Goal: Task Accomplishment & Management: Complete application form

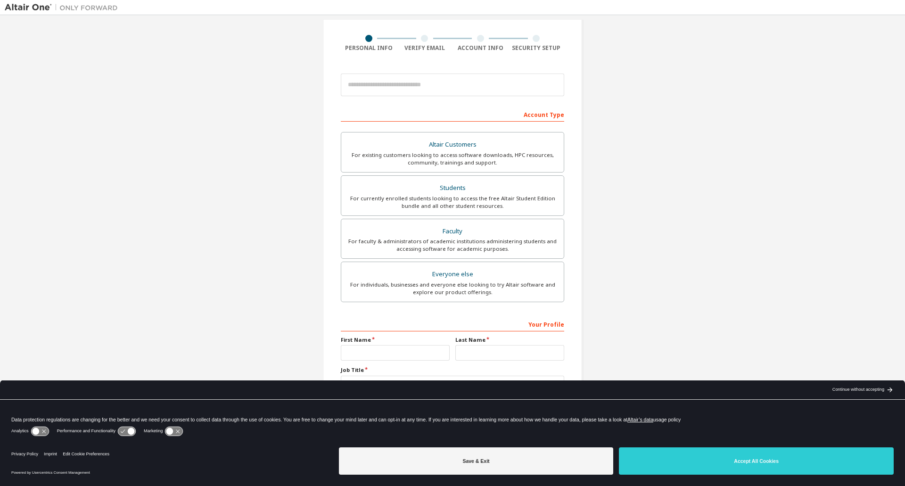
scroll to position [65, 0]
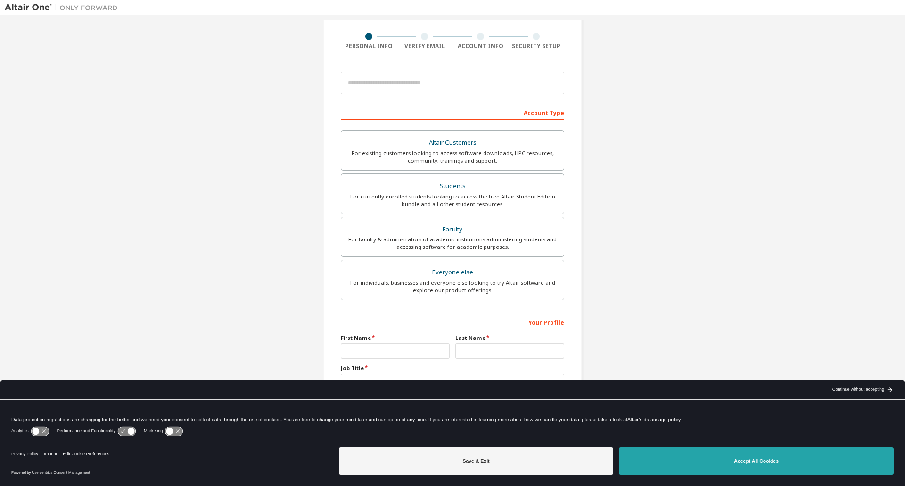
click at [748, 461] on button "Accept All Cookies" at bounding box center [756, 461] width 275 height 27
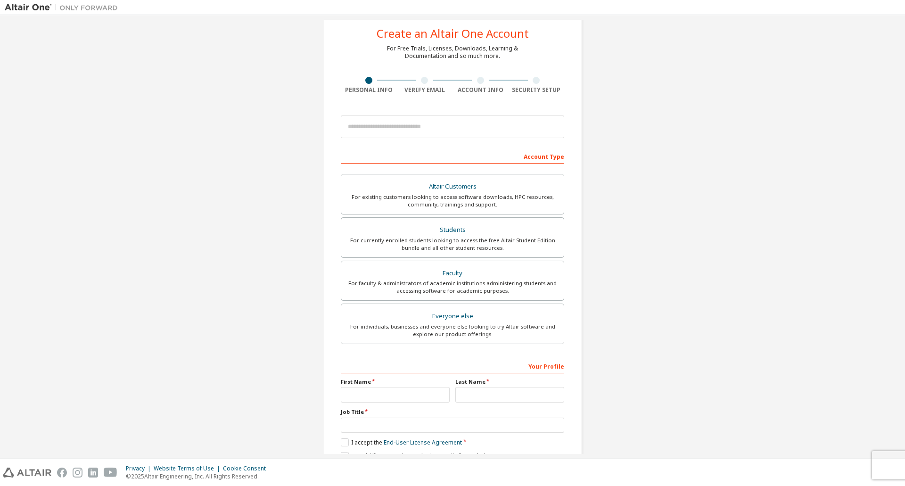
scroll to position [0, 0]
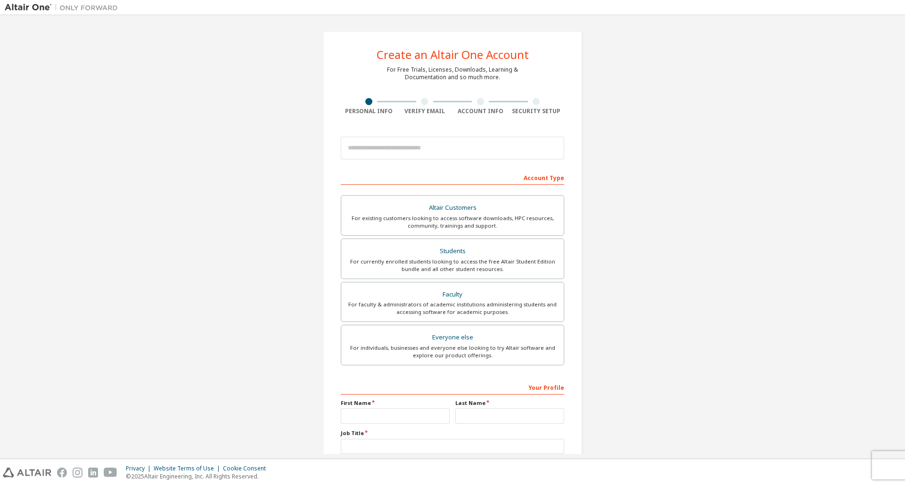
click at [762, 225] on div "Create an Altair One Account For Free Trials, Licenses, Downloads, Learning & D…" at bounding box center [453, 269] width 896 height 499
click at [443, 150] on input "email" at bounding box center [453, 148] width 224 height 23
type input "**********"
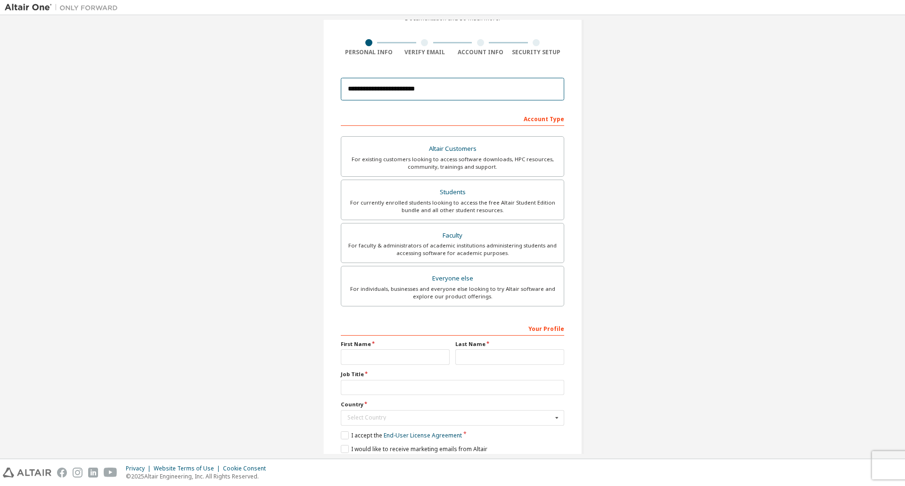
scroll to position [96, 0]
